Goal: Task Accomplishment & Management: Use online tool/utility

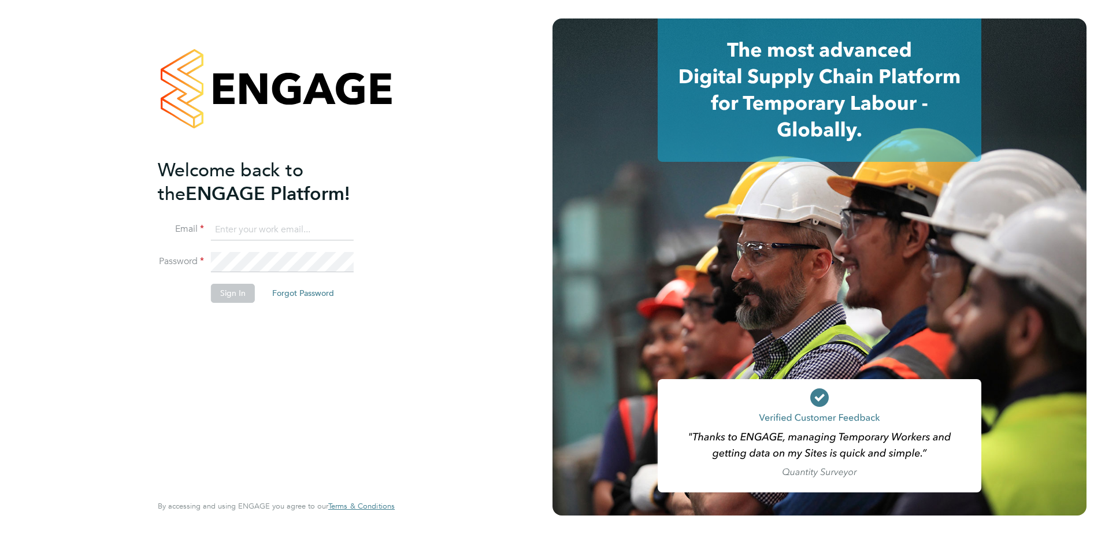
type input "henry.tucker@vistry.co.uk"
click at [227, 294] on button "Sign In" at bounding box center [233, 293] width 44 height 18
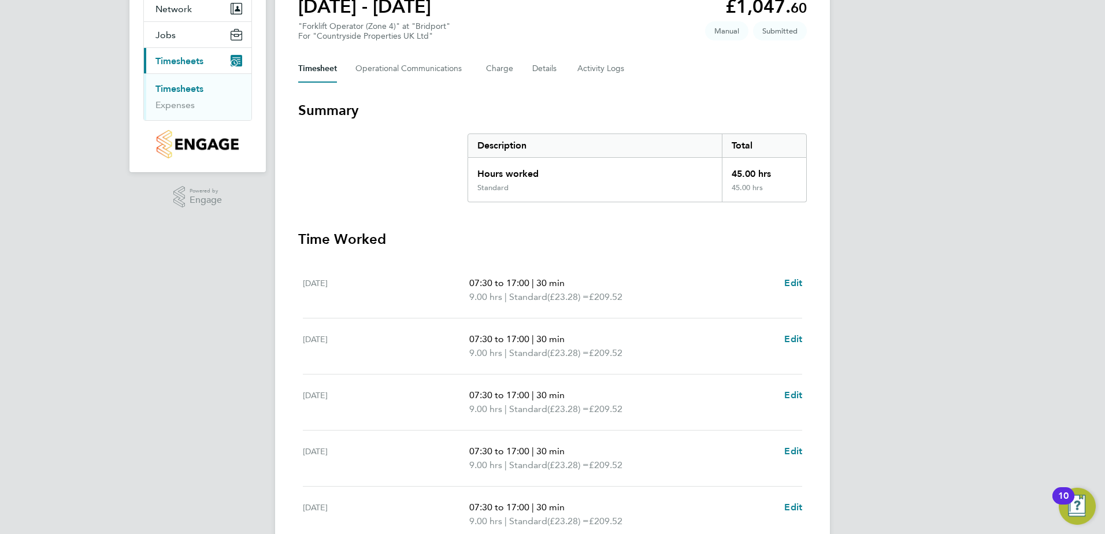
scroll to position [310, 0]
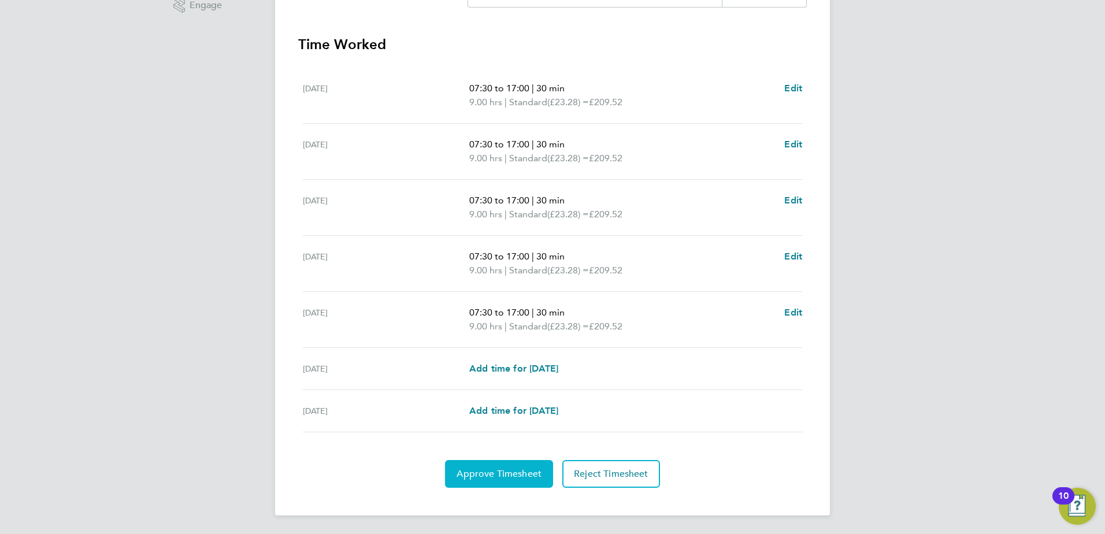
click at [490, 476] on span "Approve Timesheet" at bounding box center [499, 474] width 85 height 12
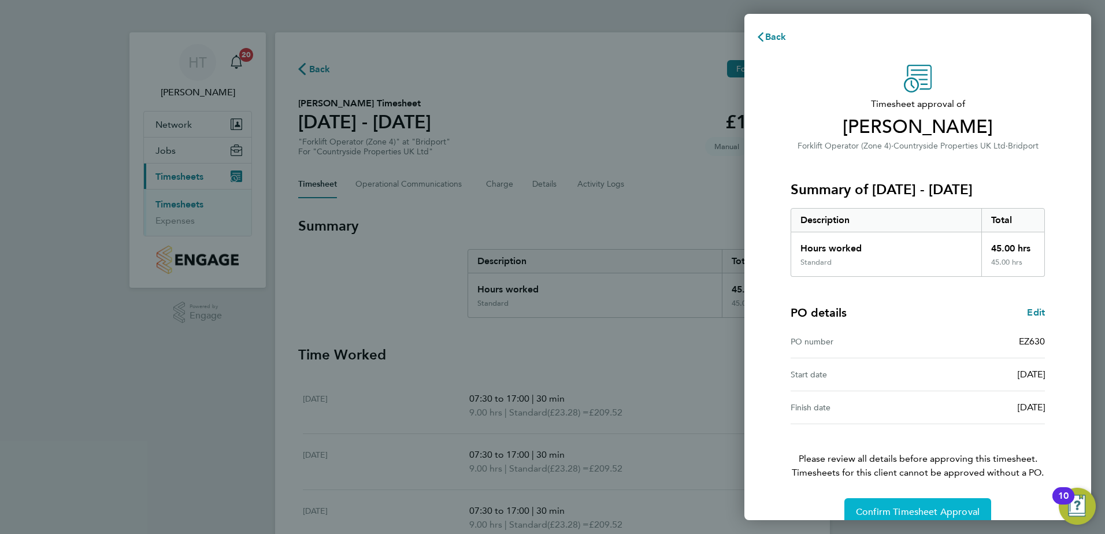
click at [961, 512] on span "Confirm Timesheet Approval" at bounding box center [918, 512] width 124 height 12
